Goal: Obtain resource: Download file/media

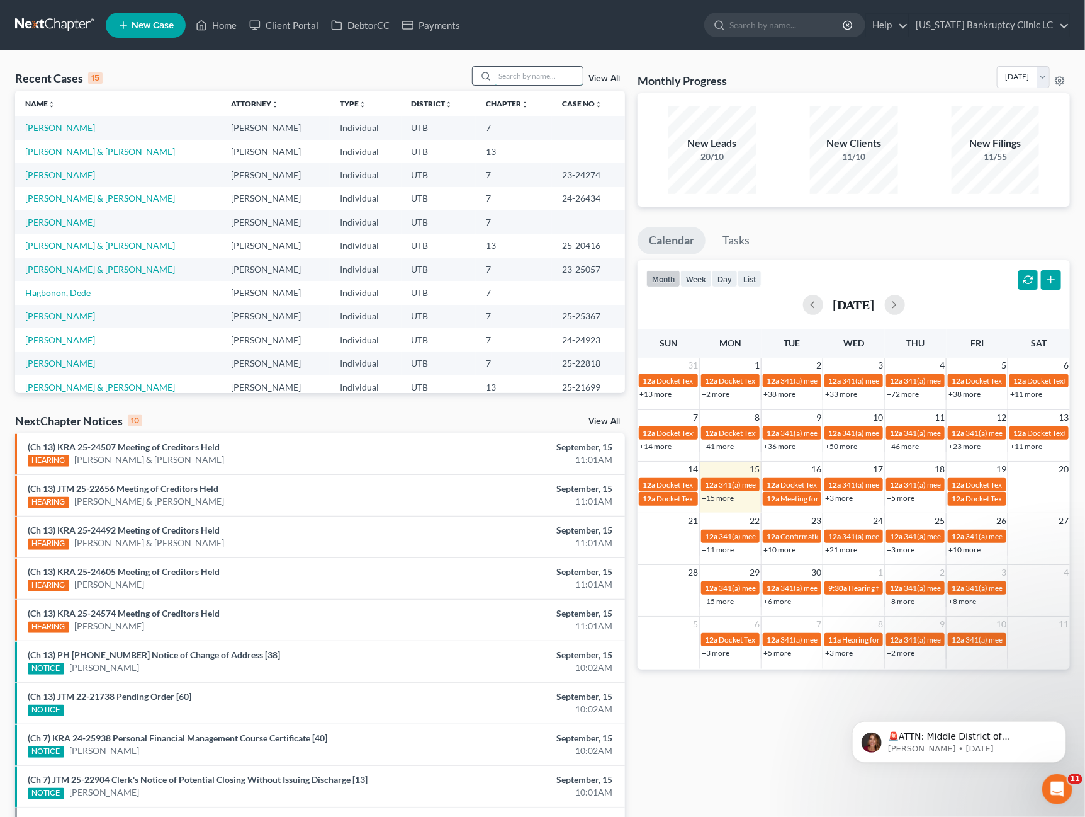
click at [542, 80] on input "search" at bounding box center [539, 76] width 88 height 18
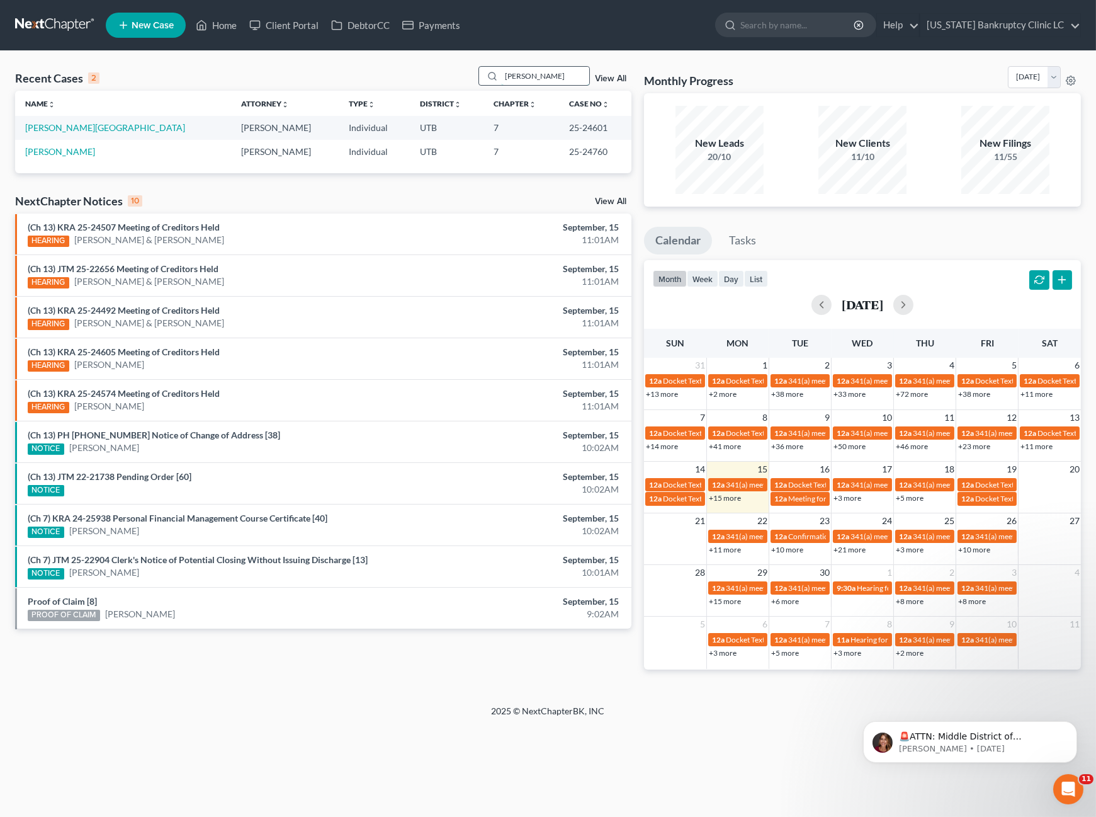
type input "[PERSON_NAME]"
click at [62, 153] on link "[PERSON_NAME]" at bounding box center [60, 151] width 70 height 11
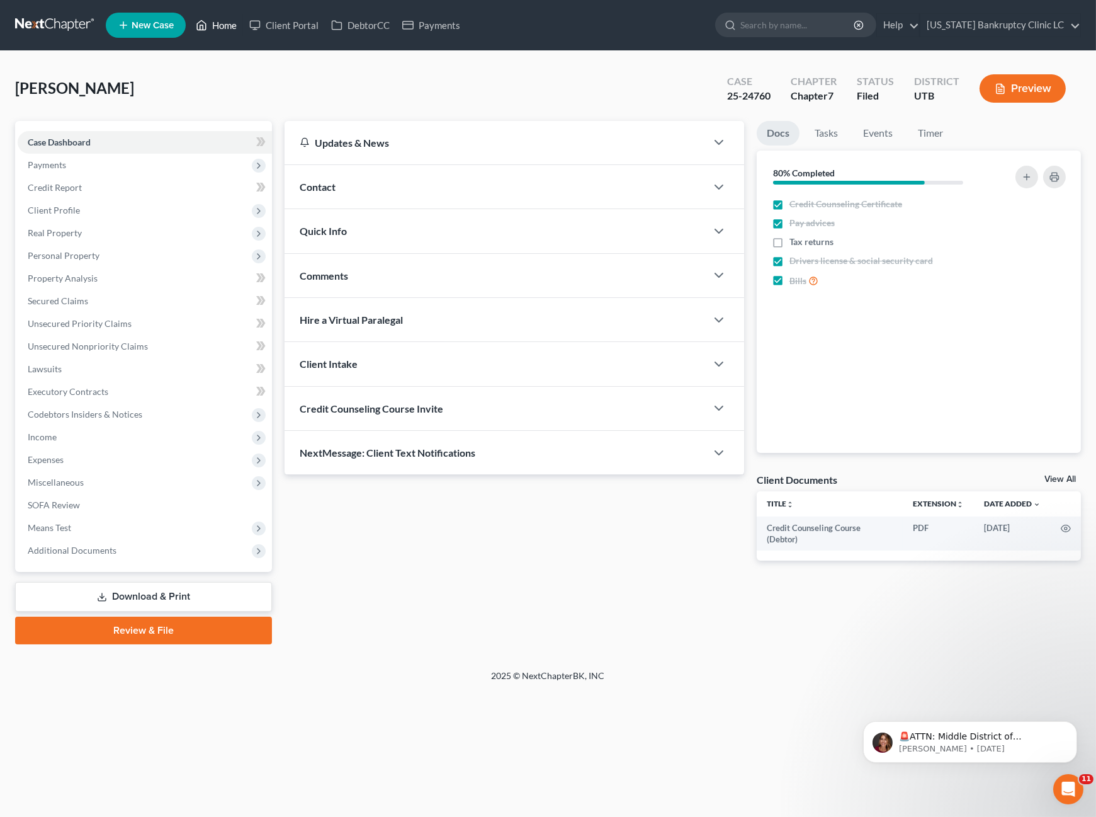
click at [217, 21] on link "Home" at bounding box center [217, 25] width 54 height 23
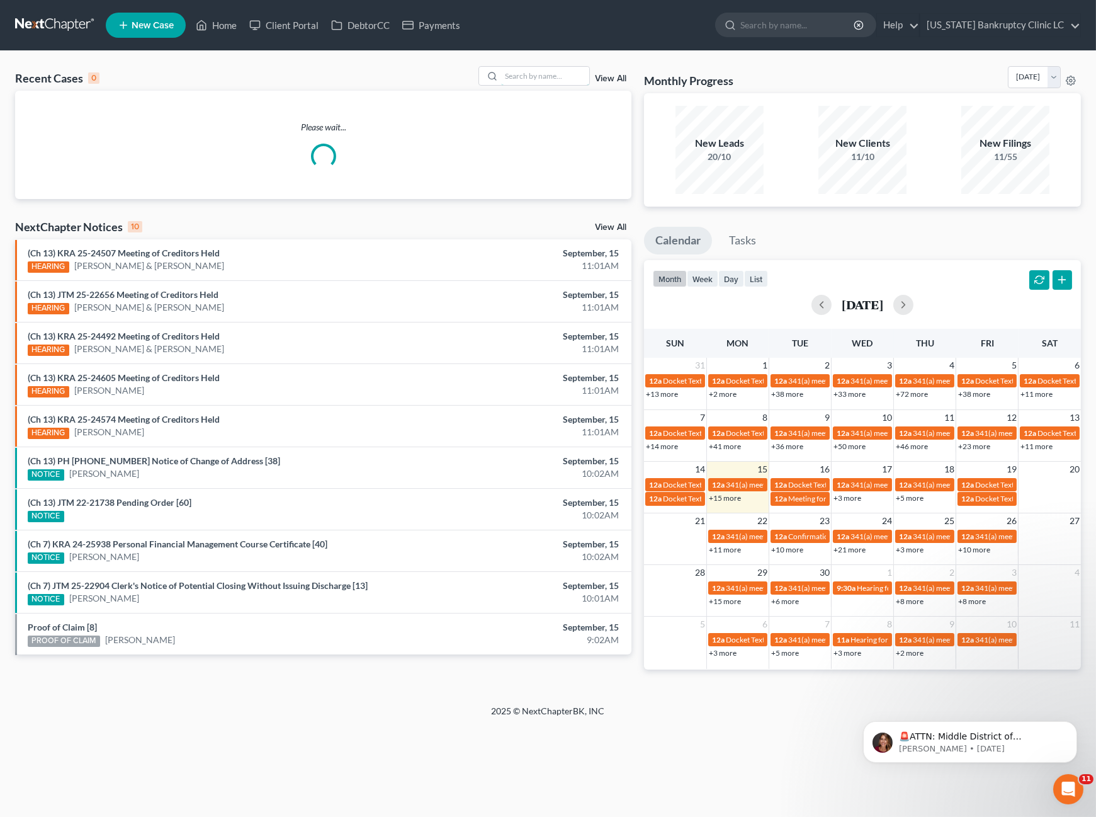
drag, startPoint x: 562, startPoint y: 74, endPoint x: 570, endPoint y: 63, distance: 13.1
click at [562, 72] on input "search" at bounding box center [545, 76] width 88 height 18
type input "[PERSON_NAME]"
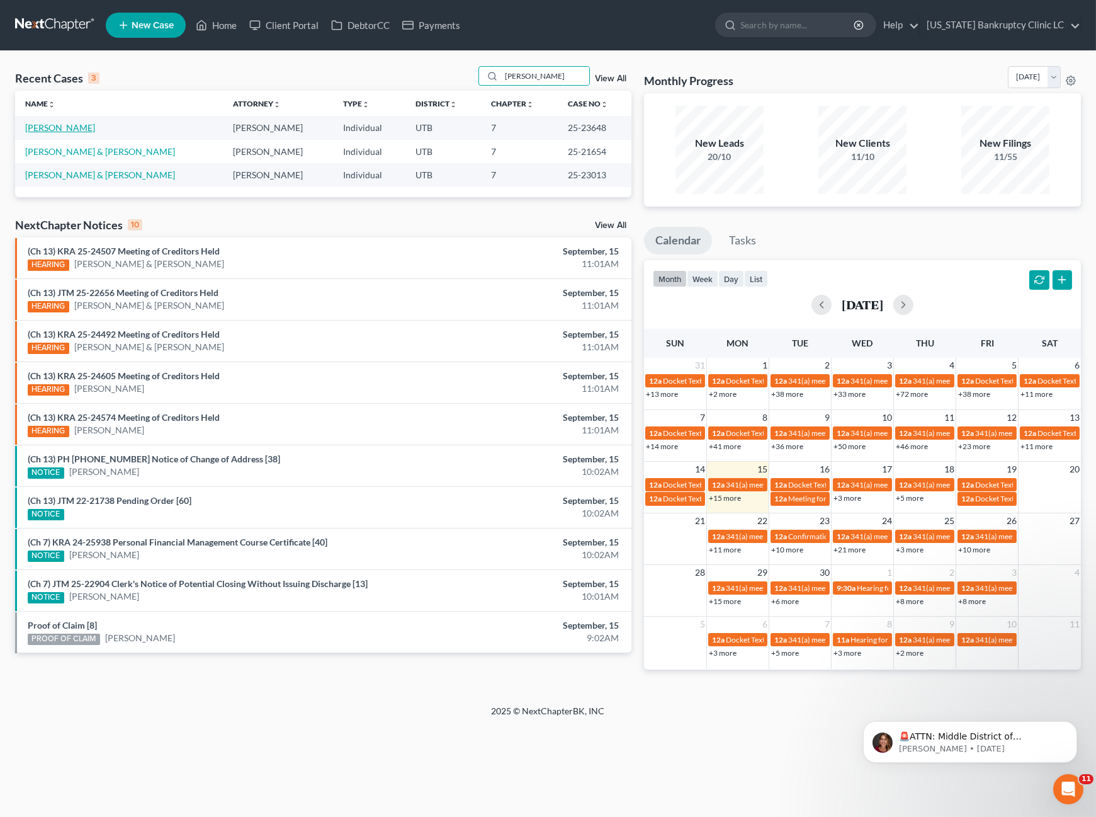
click at [42, 125] on link "[PERSON_NAME]" at bounding box center [60, 127] width 70 height 11
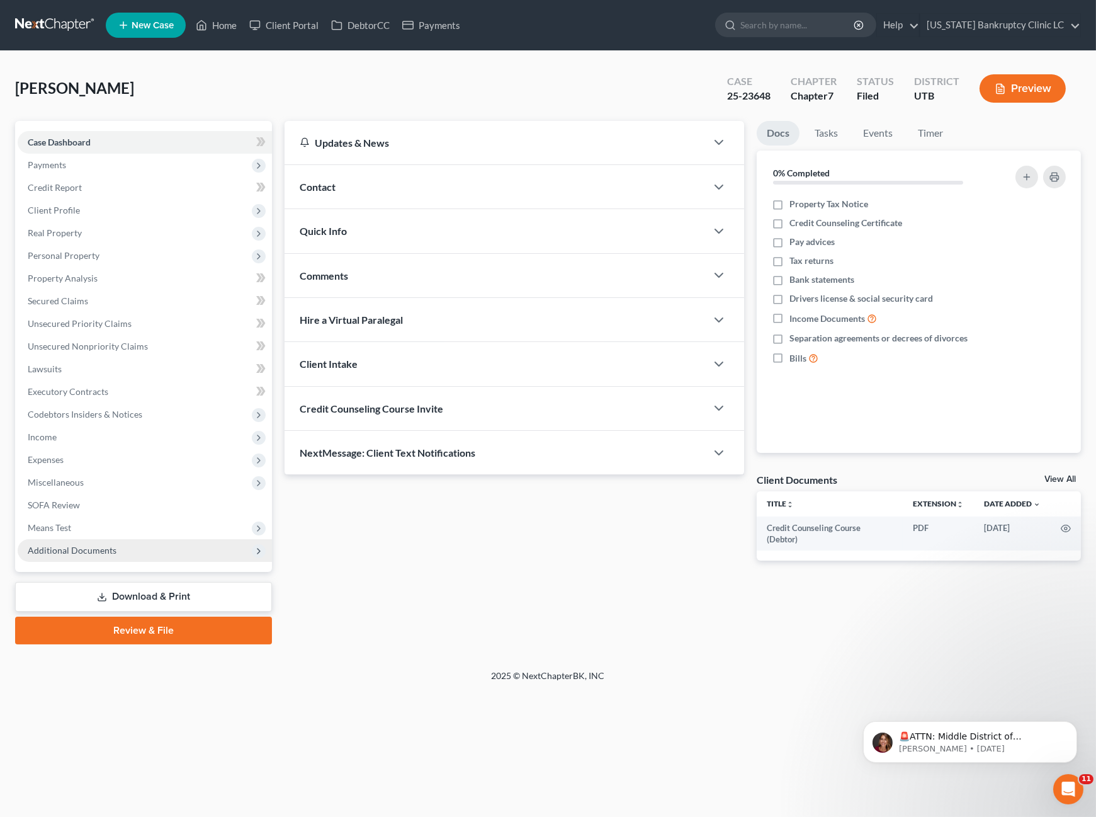
click at [76, 551] on span "Additional Documents" at bounding box center [72, 550] width 89 height 11
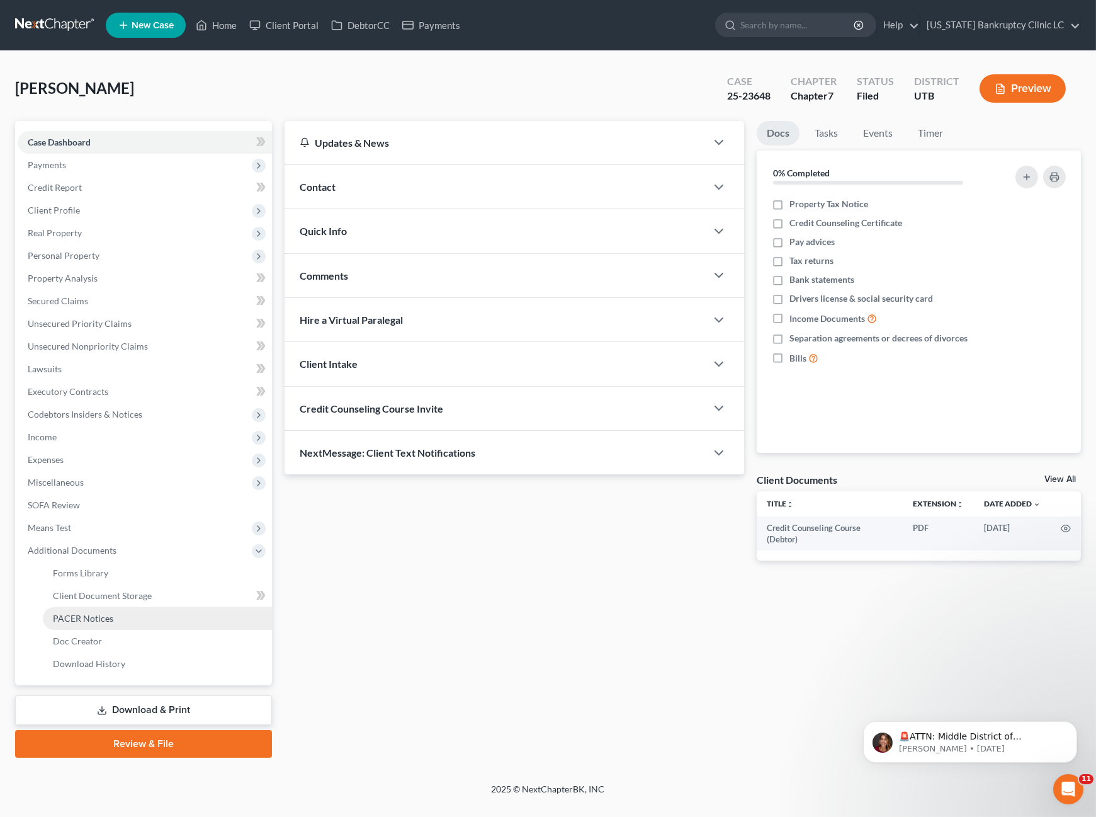
click at [135, 608] on link "PACER Notices" at bounding box center [157, 618] width 229 height 23
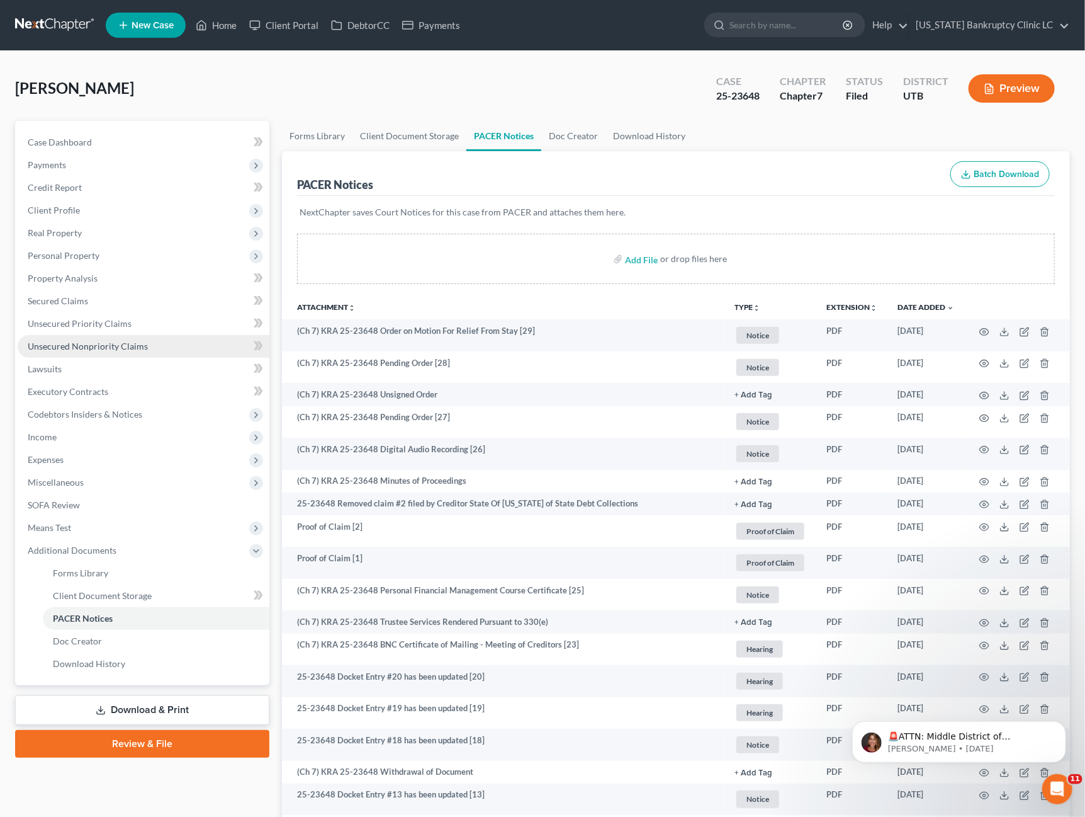
click at [126, 341] on span "Unsecured Nonpriority Claims" at bounding box center [88, 346] width 120 height 11
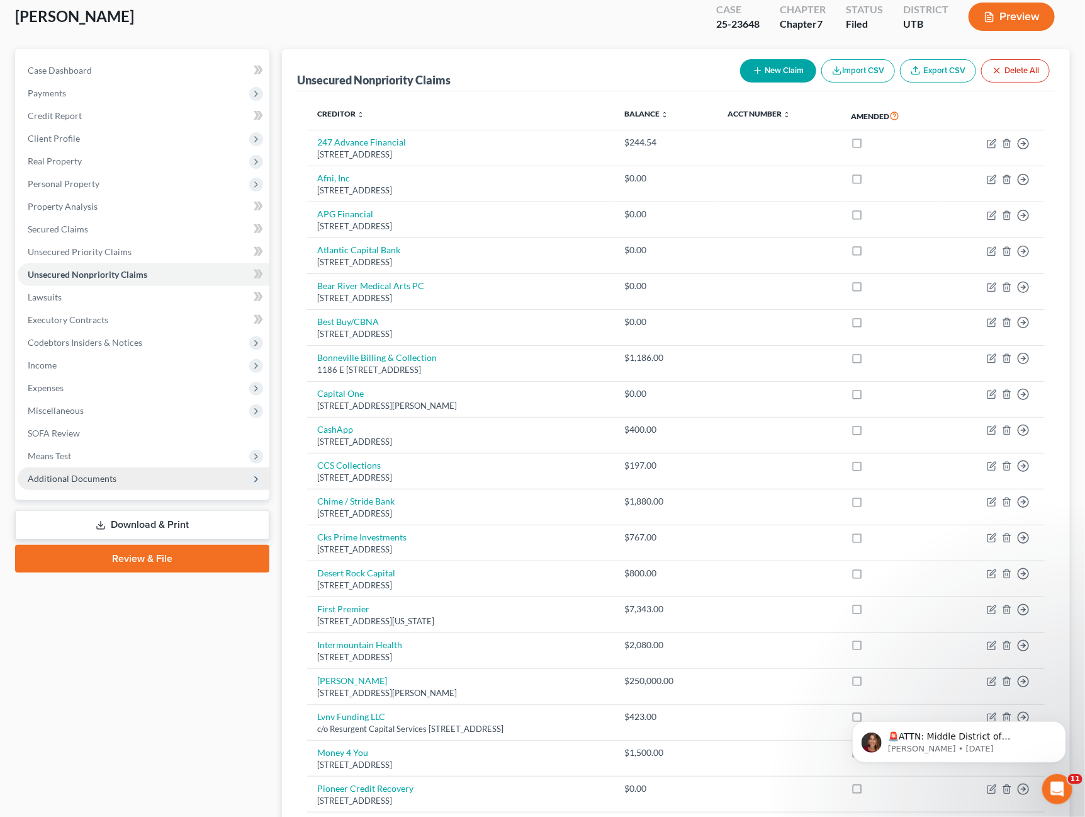
scroll to position [70, 0]
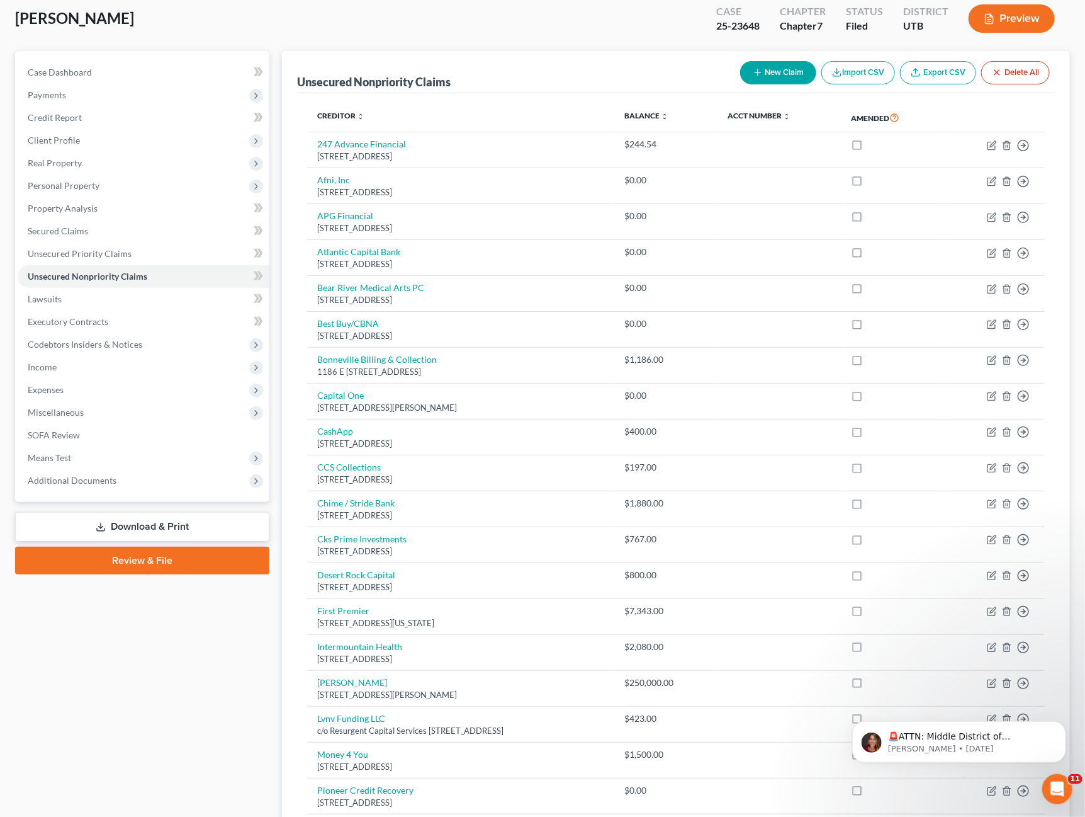
click at [169, 526] on link "Download & Print" at bounding box center [142, 527] width 254 height 30
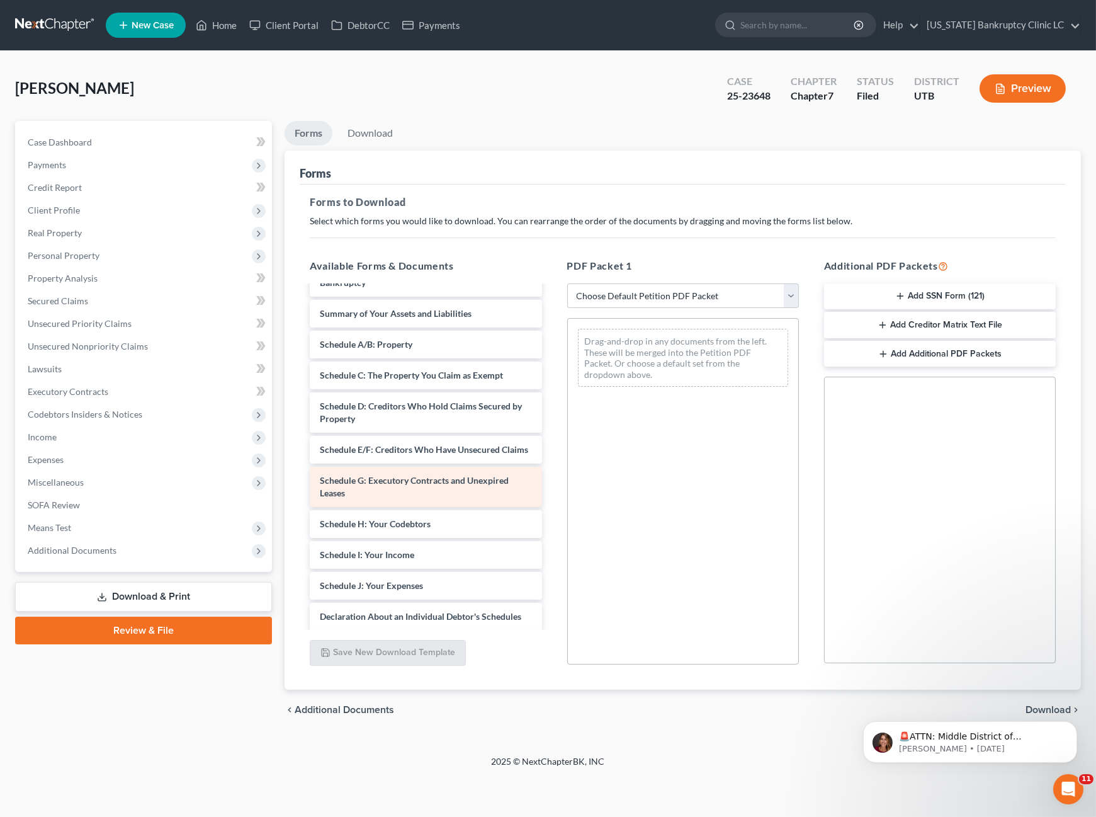
scroll to position [70, 0]
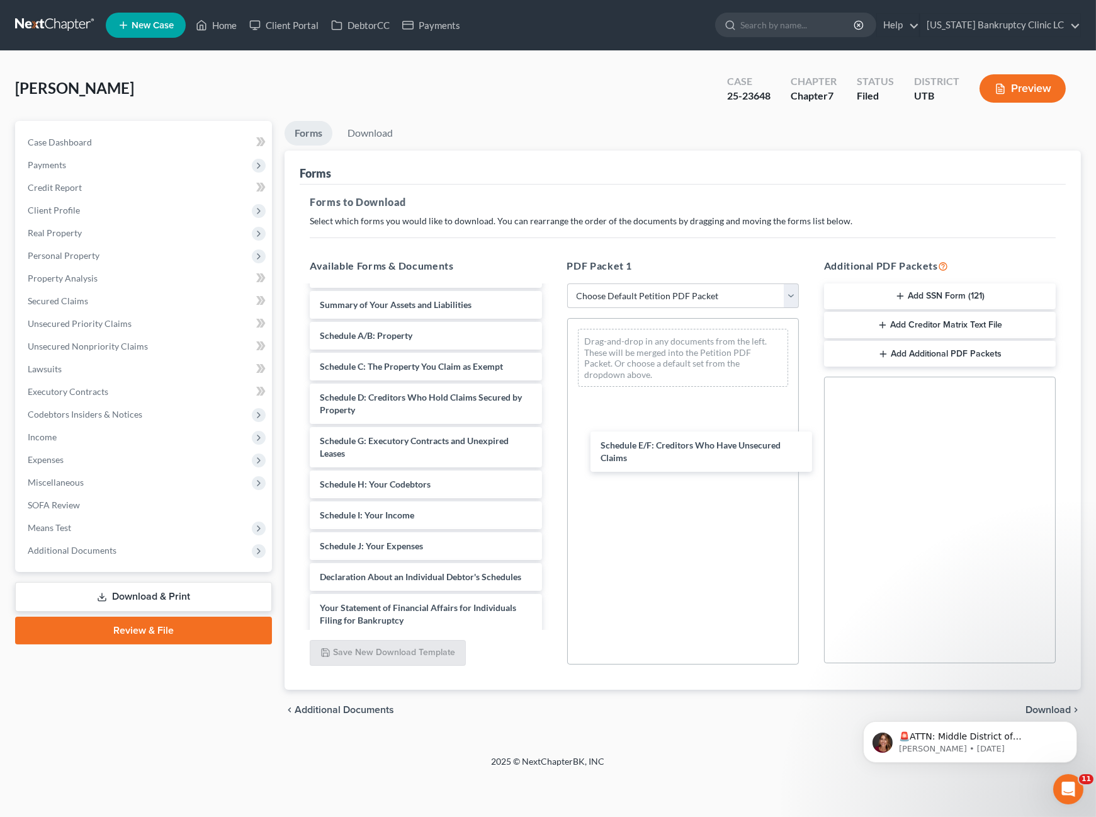
drag, startPoint x: 412, startPoint y: 438, endPoint x: 633, endPoint y: 432, distance: 221.1
click at [552, 442] on div "Schedule E/F: Creditors Who Have Unsecured Claims Credit Counseling Course (Deb…" at bounding box center [426, 537] width 252 height 640
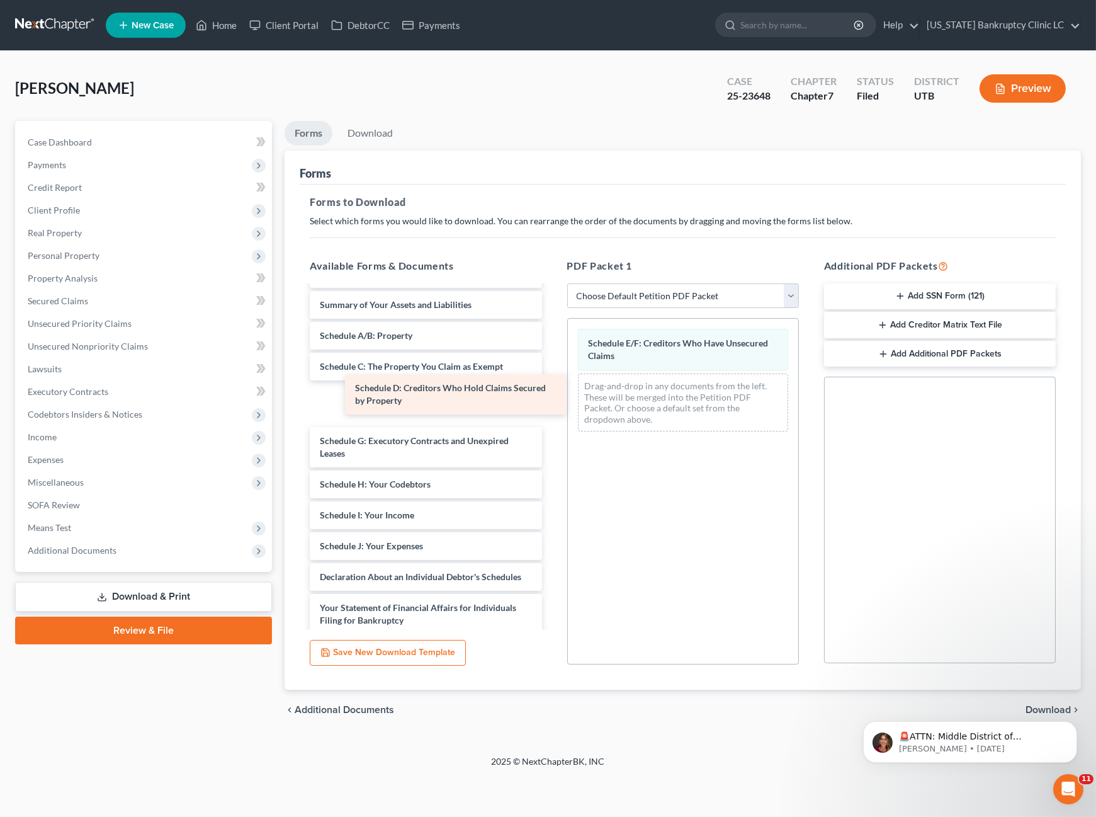
drag, startPoint x: 416, startPoint y: 402, endPoint x: 727, endPoint y: 363, distance: 314.1
click at [552, 363] on div "Schedule D: Creditors Who Hold Claims Secured by Property Credit Counseling Cou…" at bounding box center [426, 537] width 252 height 640
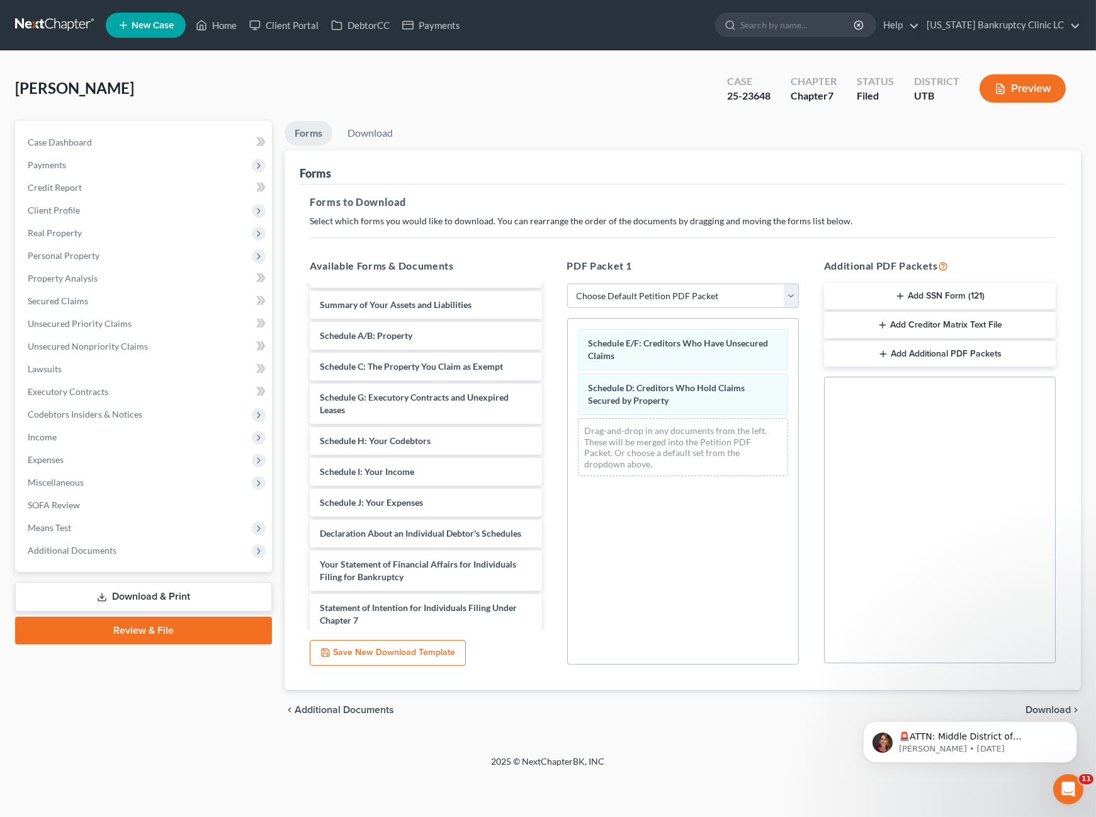
click at [1045, 706] on body "🚨ATTN: Middle District of Florida The court has added a new Credit Counseling F…" at bounding box center [970, 738] width 242 height 78
click at [1071, 725] on icon "Dismiss notification" at bounding box center [1072, 724] width 4 height 4
click at [1050, 705] on span "Download" at bounding box center [1048, 710] width 45 height 10
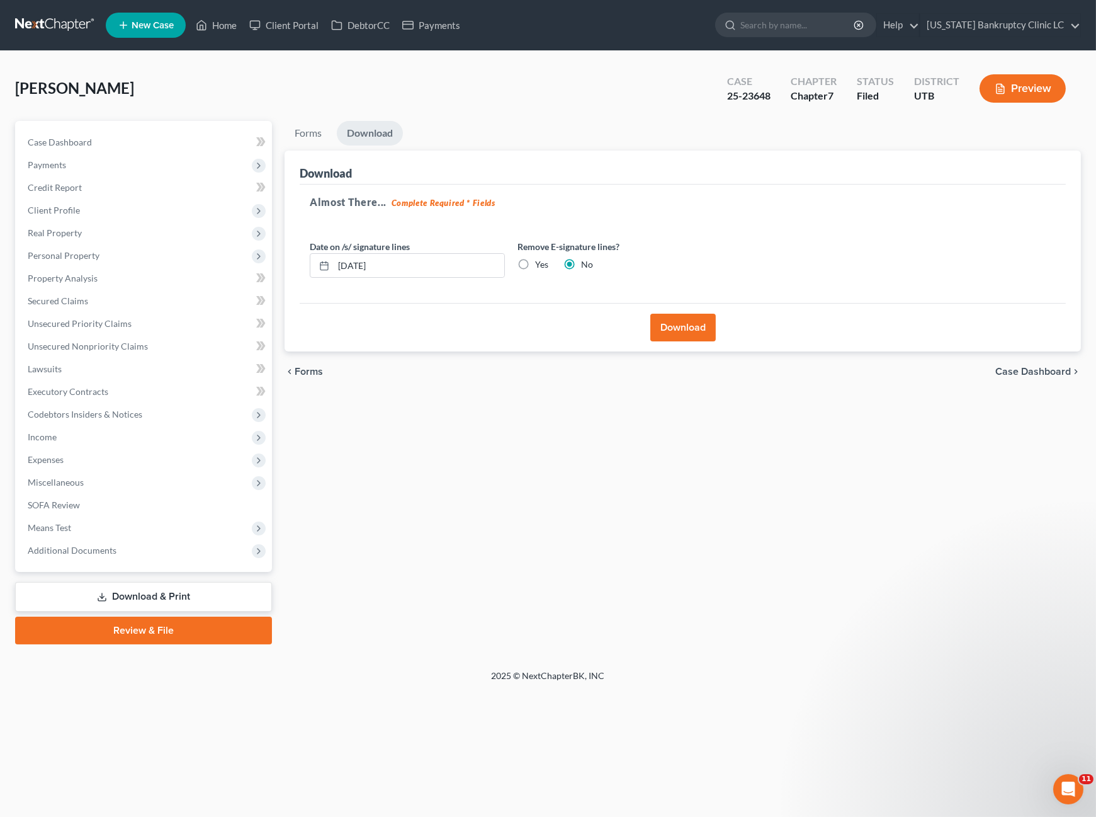
click at [685, 334] on button "Download" at bounding box center [682, 328] width 65 height 28
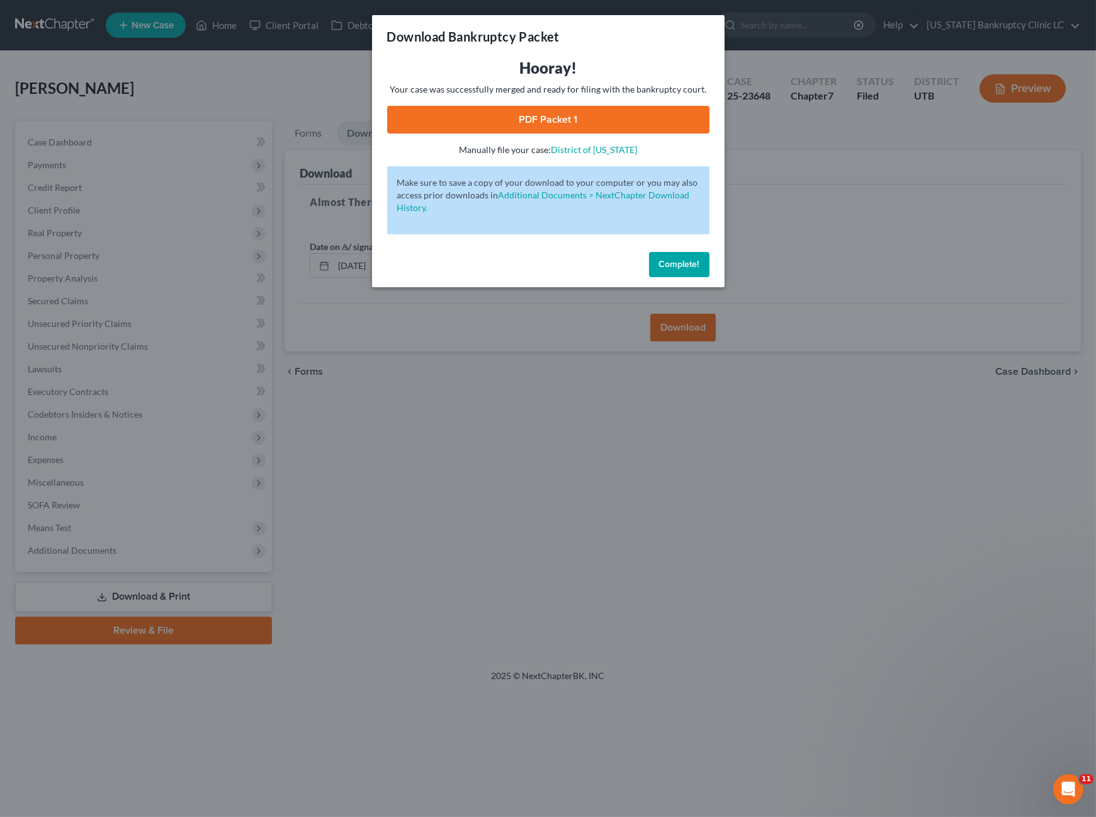
click at [595, 120] on link "PDF Packet 1" at bounding box center [548, 120] width 322 height 28
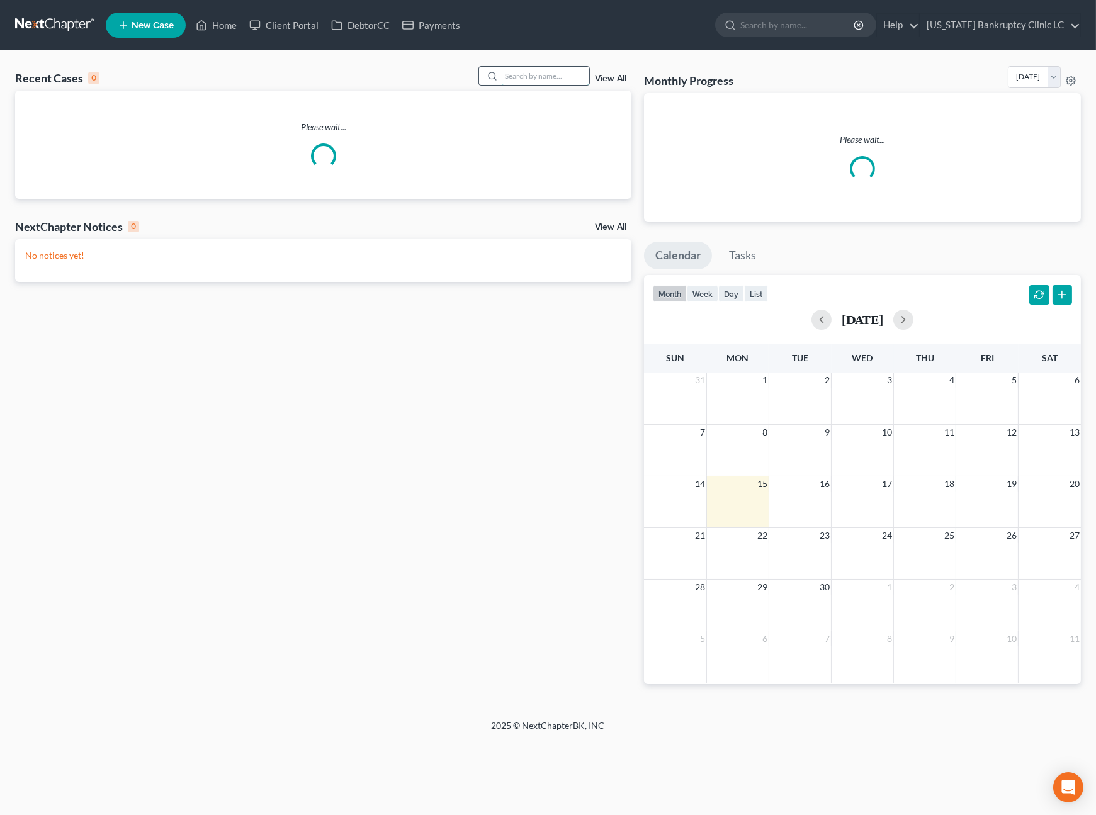
click at [546, 78] on input "search" at bounding box center [545, 76] width 88 height 18
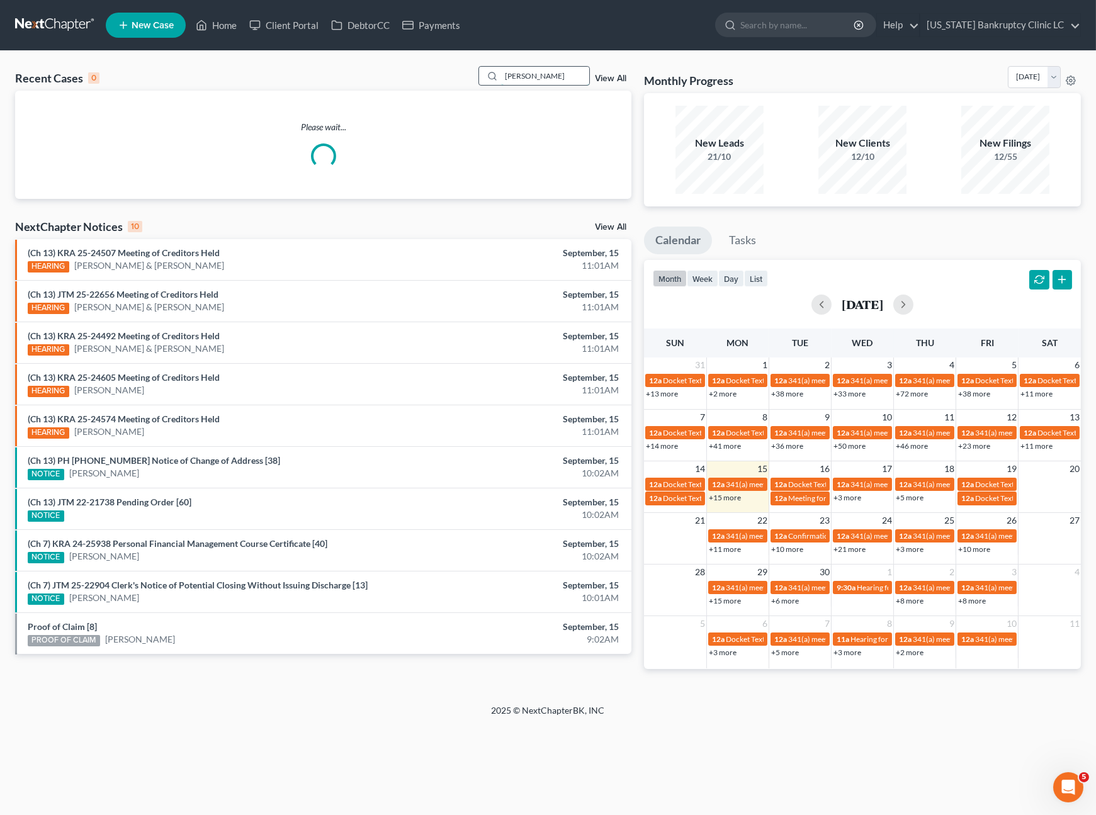
type input "[PERSON_NAME]"
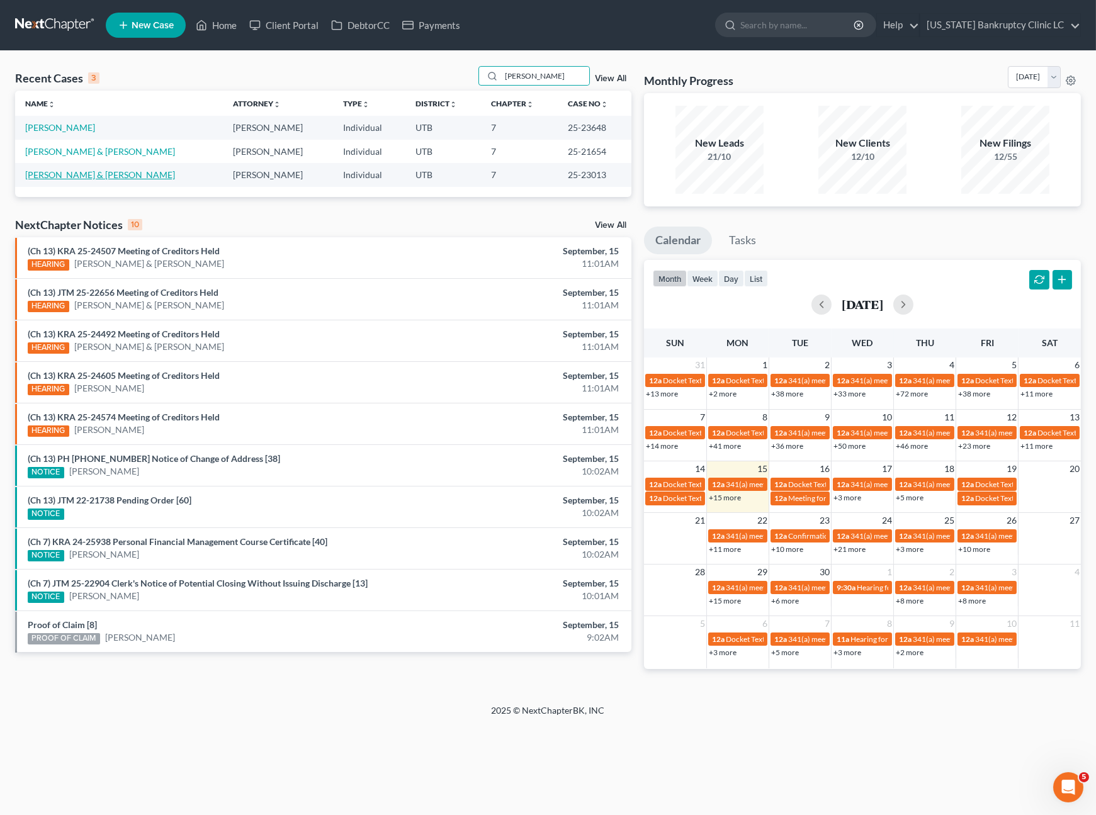
drag, startPoint x: 99, startPoint y: 173, endPoint x: 128, endPoint y: 190, distance: 33.6
click at [99, 172] on link "[PERSON_NAME] & [PERSON_NAME]" at bounding box center [100, 174] width 150 height 11
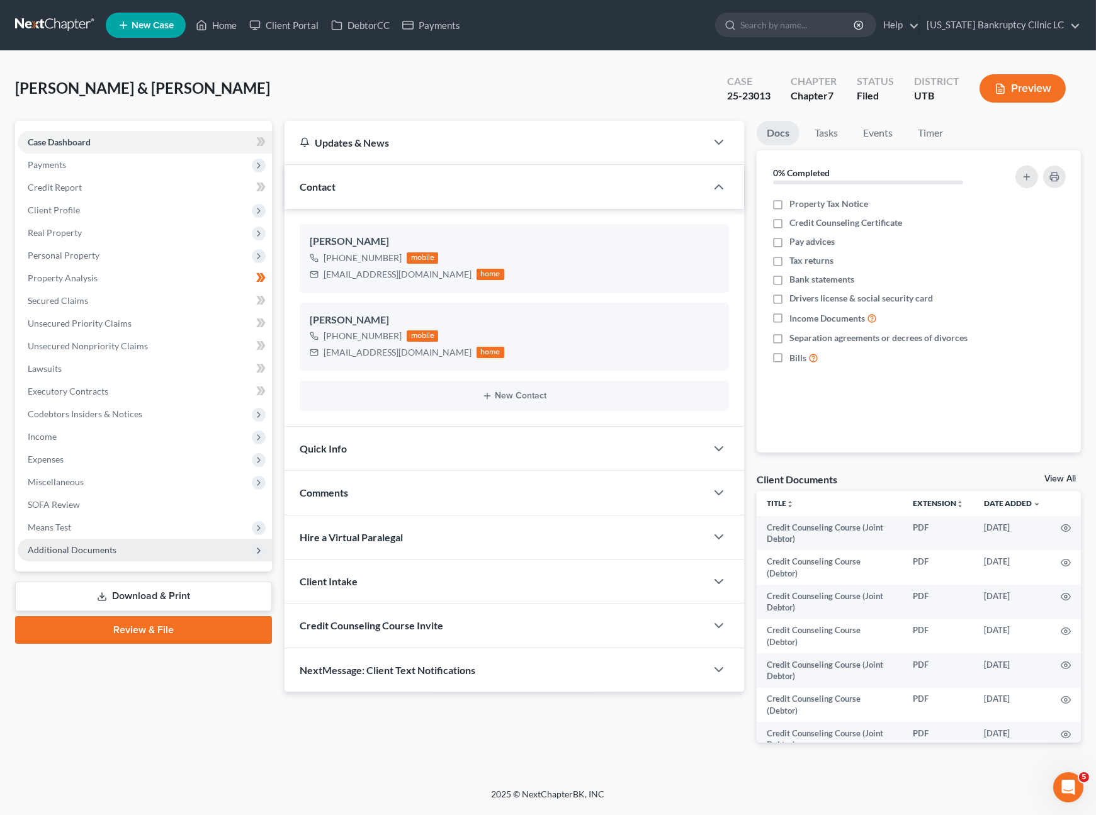
click at [110, 554] on span "Additional Documents" at bounding box center [72, 550] width 89 height 11
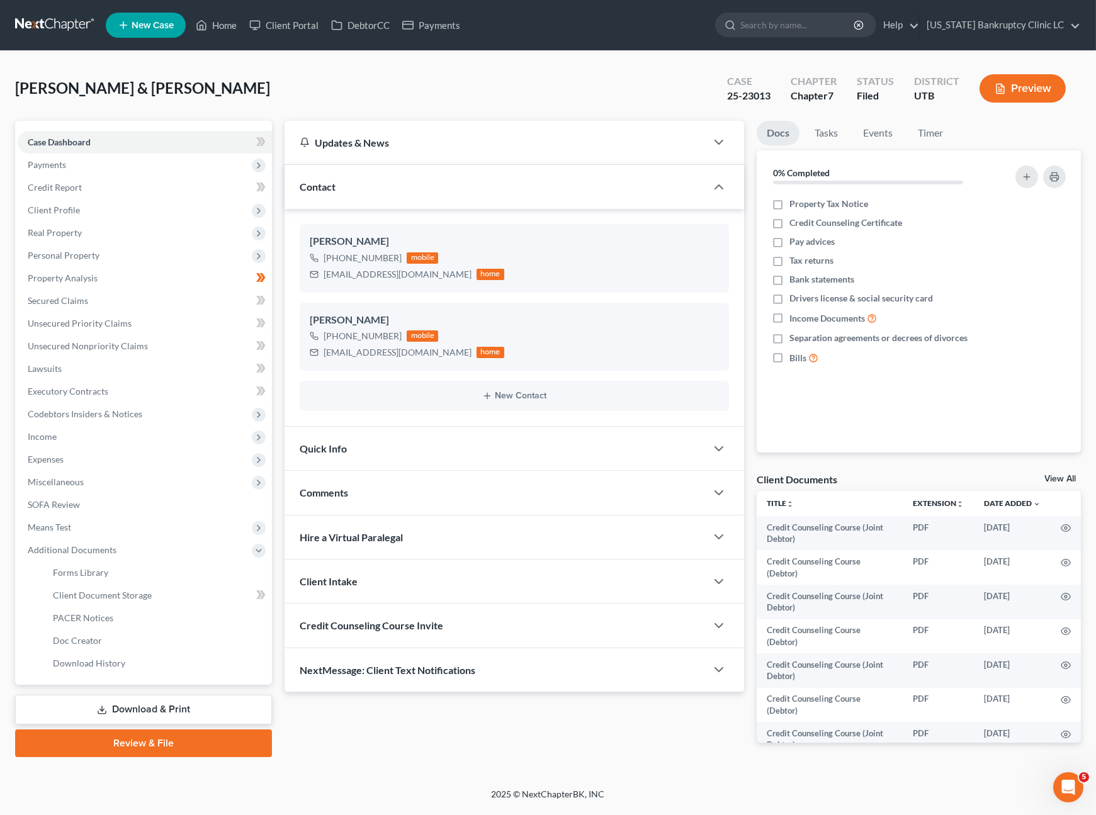
click at [133, 713] on link "Download & Print" at bounding box center [143, 710] width 257 height 30
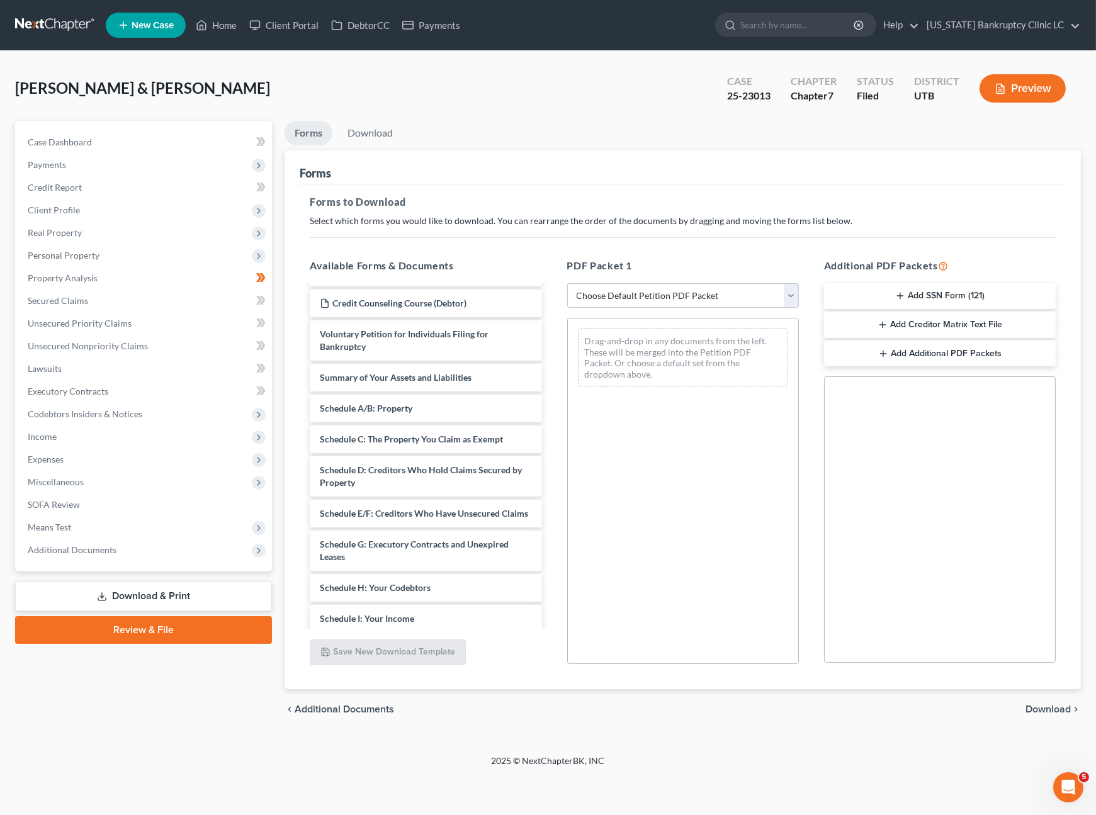
scroll to position [559, 0]
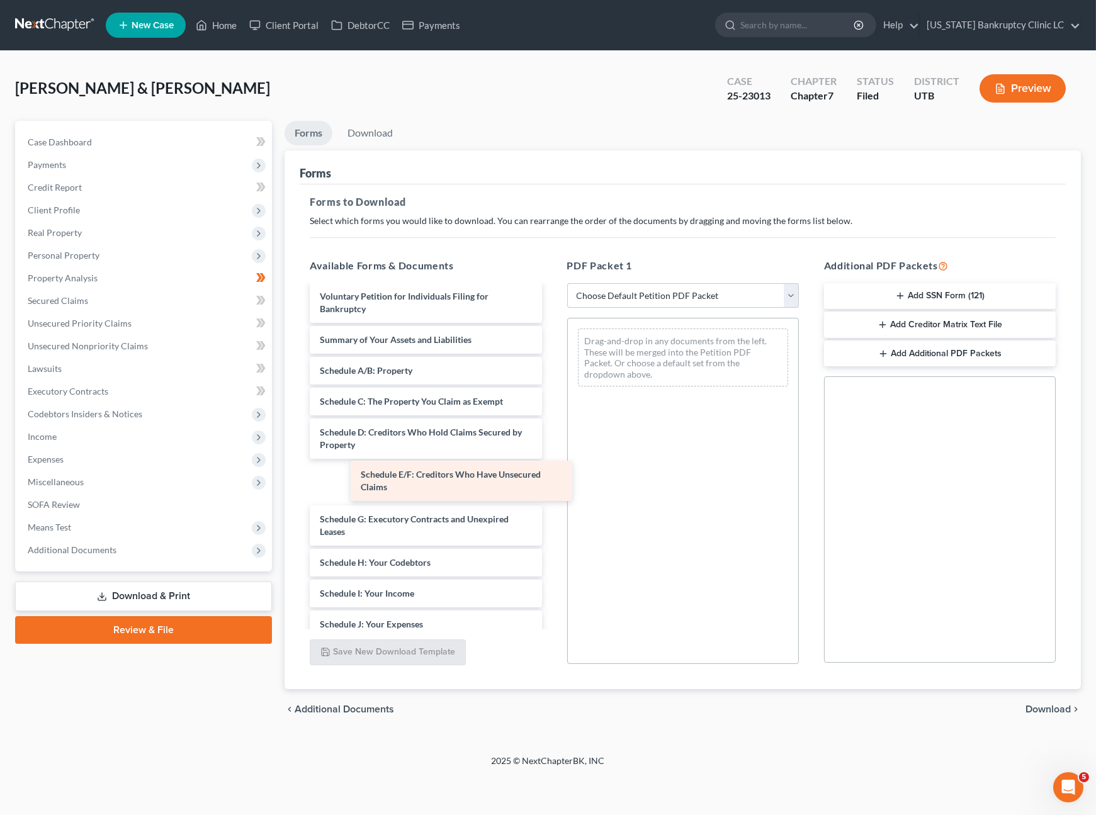
drag, startPoint x: 394, startPoint y: 482, endPoint x: 642, endPoint y: 466, distance: 248.6
click at [552, 466] on div "Schedule E/F: Creditors Who Have Unsecured Claims Credit Counseling Course (Joi…" at bounding box center [426, 331] width 252 height 1208
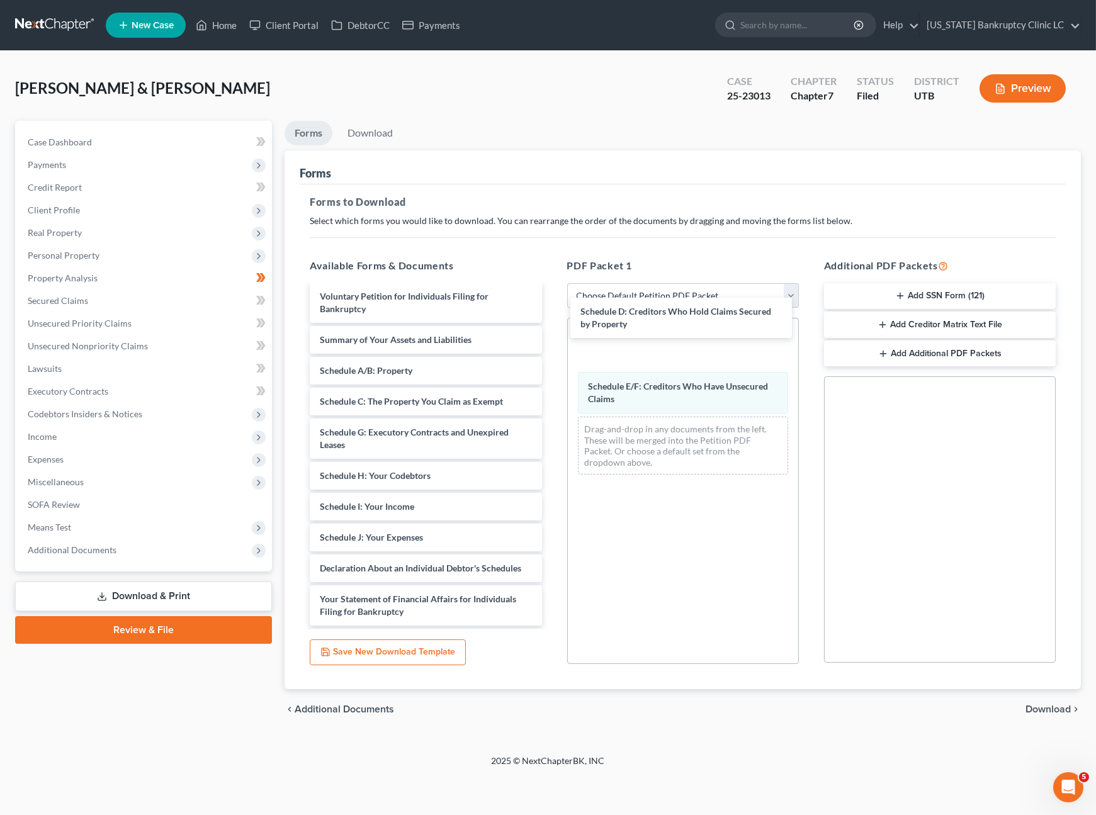
drag, startPoint x: 401, startPoint y: 447, endPoint x: 706, endPoint y: 373, distance: 314.3
click at [552, 332] on div "Schedule D: Creditors Who Hold Claims Secured by Property Credit Counseling Cou…" at bounding box center [426, 287] width 252 height 1121
click at [1053, 708] on span "Download" at bounding box center [1048, 710] width 45 height 10
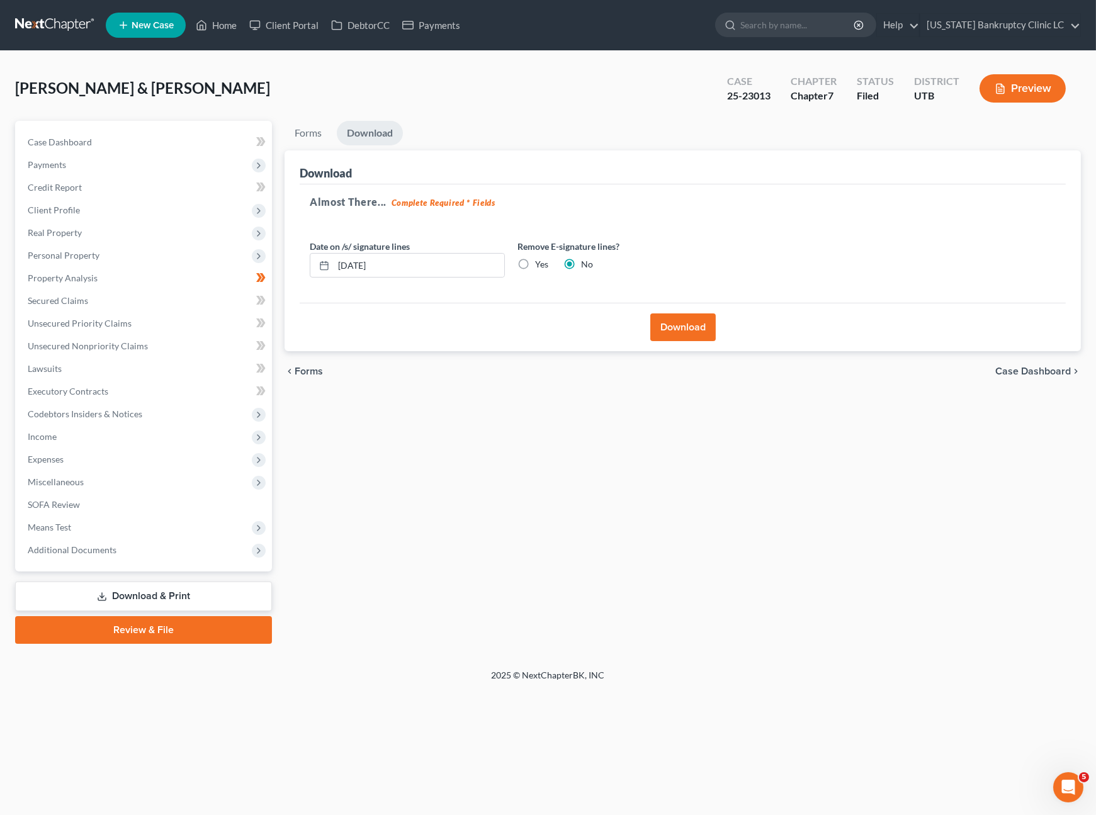
click at [671, 334] on button "Download" at bounding box center [682, 328] width 65 height 28
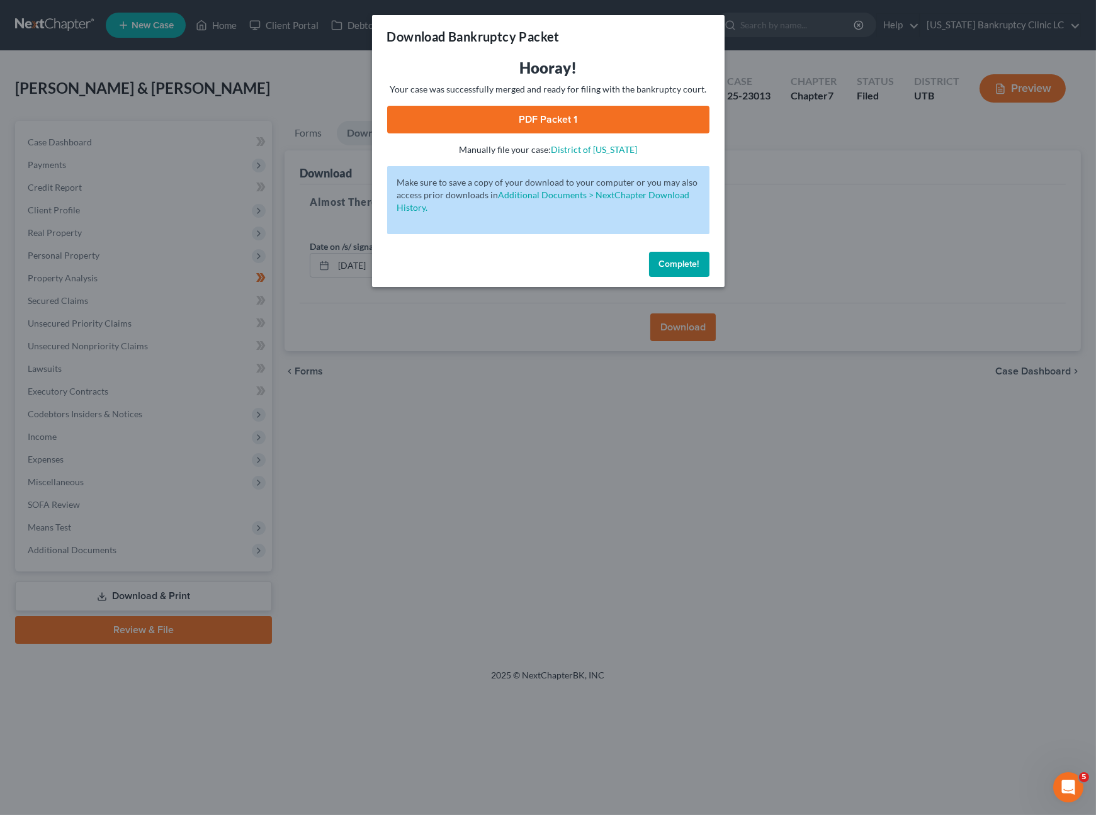
click at [519, 122] on link "PDF Packet 1" at bounding box center [548, 120] width 322 height 28
